Goal: Find specific fact: Find specific fact

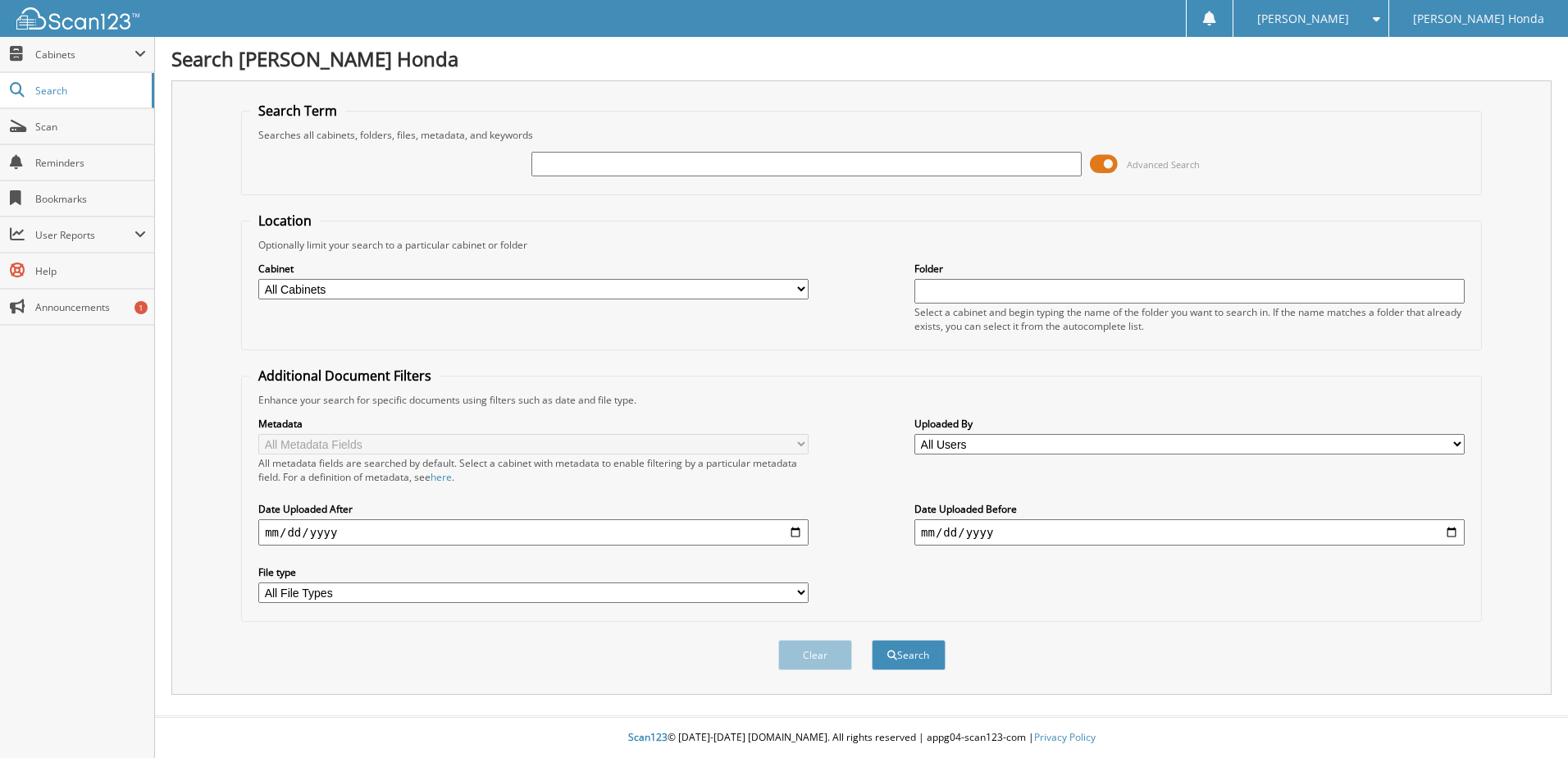
click at [667, 156] on input "text" at bounding box center [806, 164] width 550 height 24
type input "820629"
click at [902, 665] on button "Search" at bounding box center [908, 655] width 74 height 30
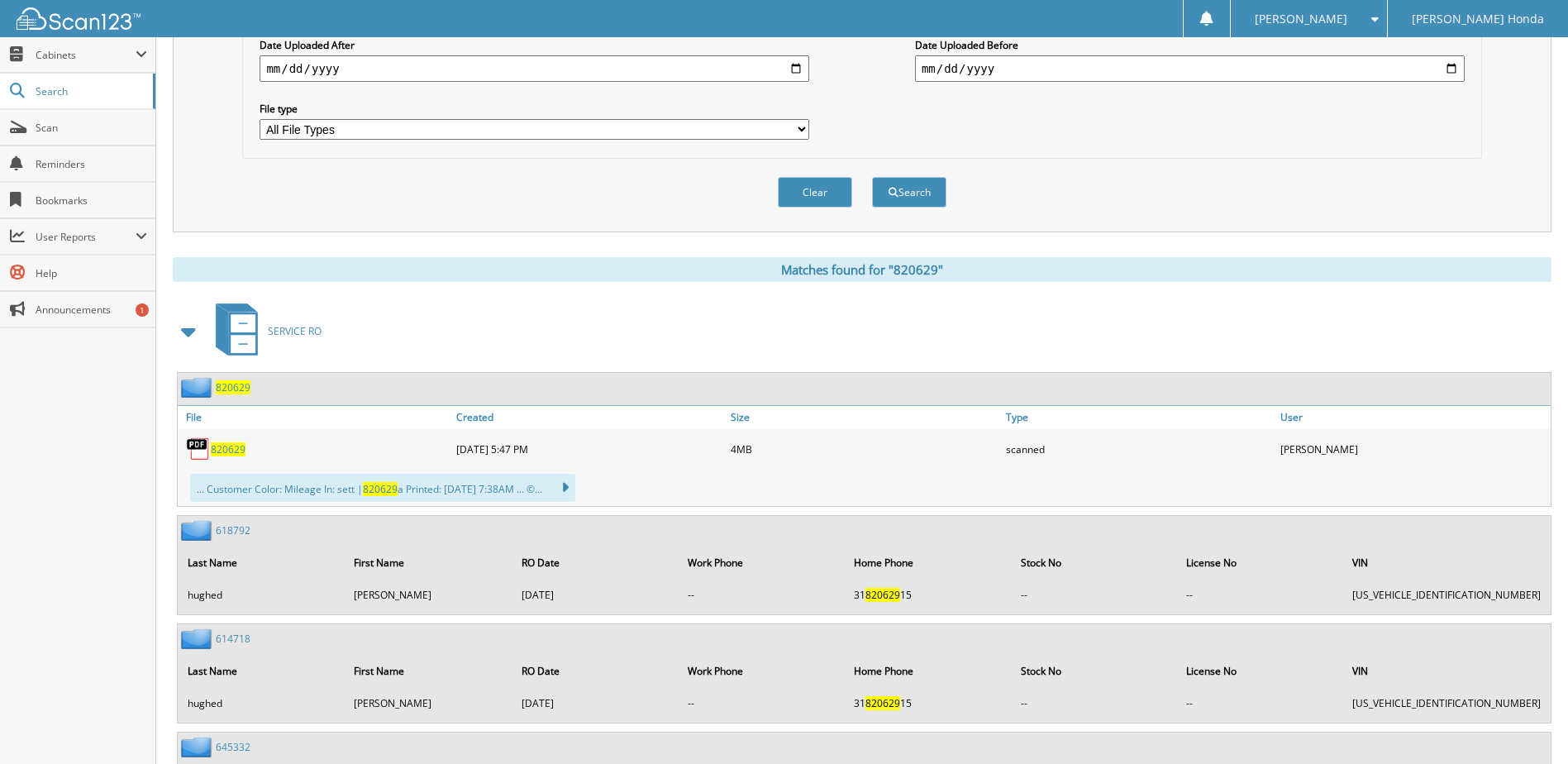
scroll to position [496, 0]
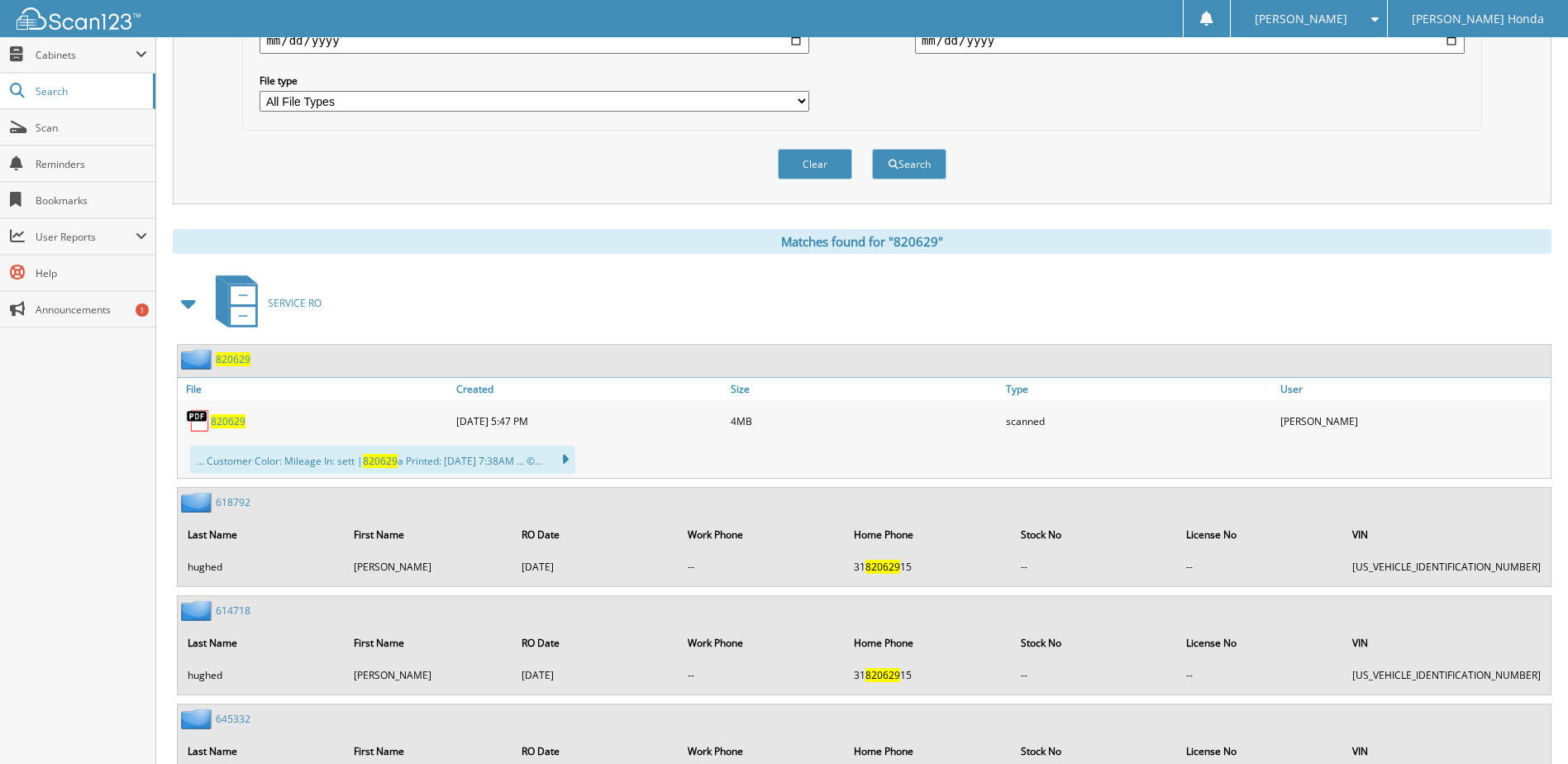
click at [224, 426] on span "820629" at bounding box center [228, 421] width 35 height 14
